Goal: Information Seeking & Learning: Learn about a topic

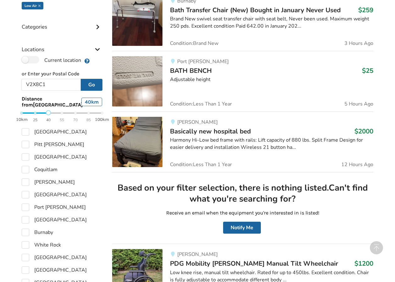
scroll to position [161, 0]
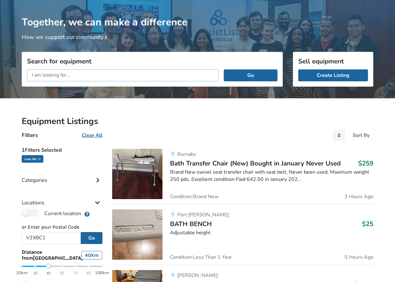
click at [106, 74] on input "text" at bounding box center [123, 75] width 192 height 12
click at [224, 69] on button "Go" at bounding box center [251, 75] width 54 height 12
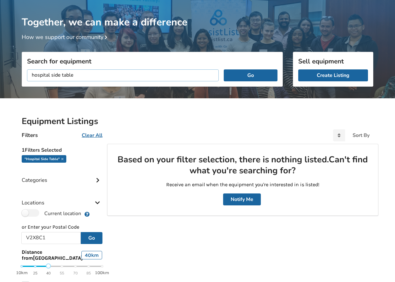
click at [48, 75] on input "hospital side table" at bounding box center [123, 75] width 192 height 12
drag, startPoint x: 51, startPoint y: 76, endPoint x: -12, endPoint y: 73, distance: 62.9
click at [0, 73] on html "Listings Blog Resources Our Partners About Us About AssistList Our Story Our Te…" at bounding box center [197, 121] width 395 height 282
click at [224, 69] on button "Go" at bounding box center [251, 75] width 54 height 12
drag, startPoint x: 41, startPoint y: 74, endPoint x: 20, endPoint y: 74, distance: 21.0
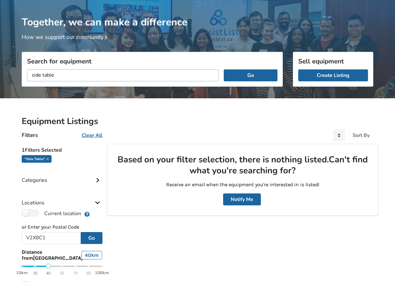
click at [20, 74] on div "Search for equipment side table Go" at bounding box center [152, 95] width 271 height 45
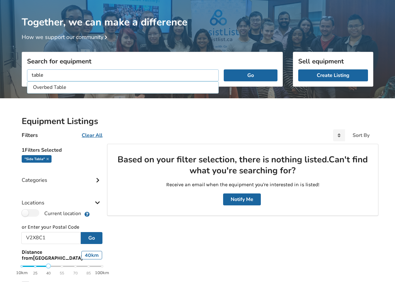
type input "table"
click at [224, 69] on button "Go" at bounding box center [251, 75] width 54 height 12
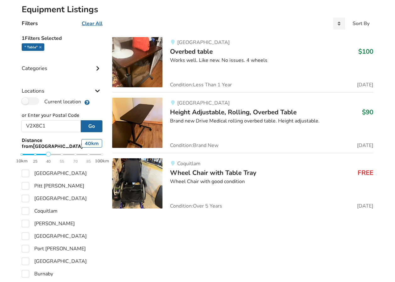
scroll to position [146, 0]
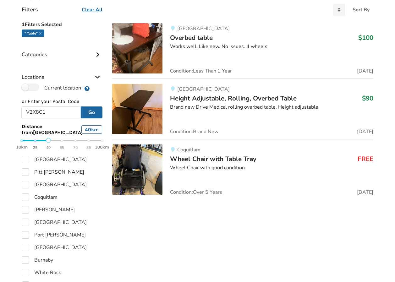
click at [234, 167] on div "Wheel Chair with good condition" at bounding box center [271, 167] width 203 height 7
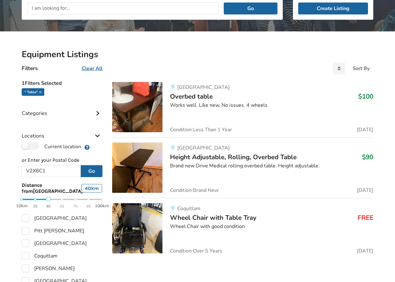
scroll to position [51, 0]
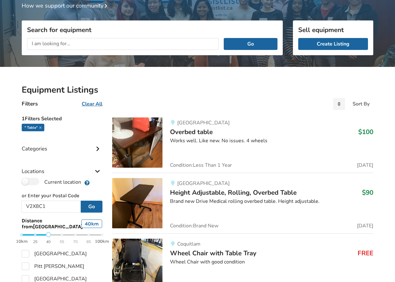
click at [201, 132] on span "Overbed table" at bounding box center [191, 131] width 43 height 9
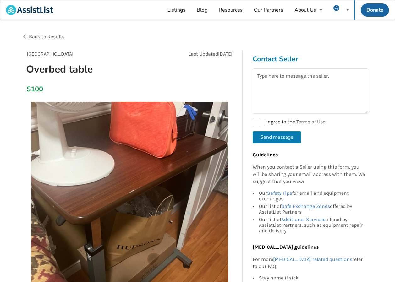
click at [24, 35] on div "Back to Results" at bounding box center [110, 37] width 176 height 18
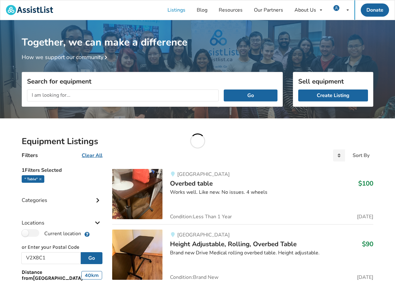
scroll to position [51, 0]
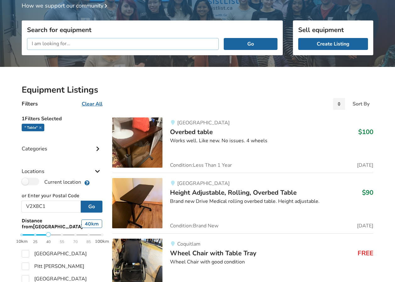
click at [114, 43] on input "text" at bounding box center [123, 44] width 192 height 12
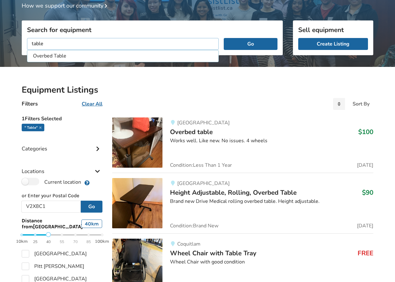
type input "table"
click at [224, 38] on button "Go" at bounding box center [251, 44] width 54 height 12
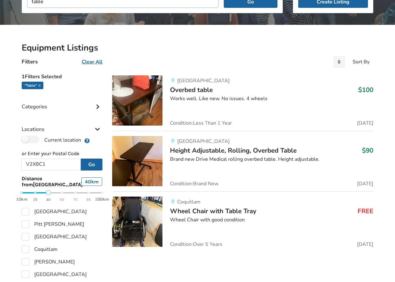
scroll to position [83, 0]
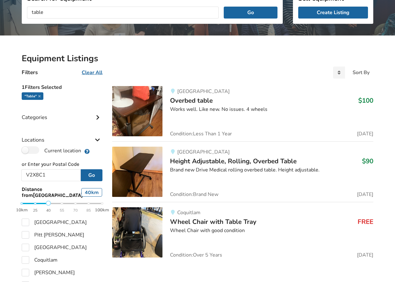
click at [240, 165] on div "North Vancouver Height Adjustable, Rolling, Overbed Table $90 Brand new Drive M…" at bounding box center [267, 172] width 211 height 50
